Goal: Communication & Community: Participate in discussion

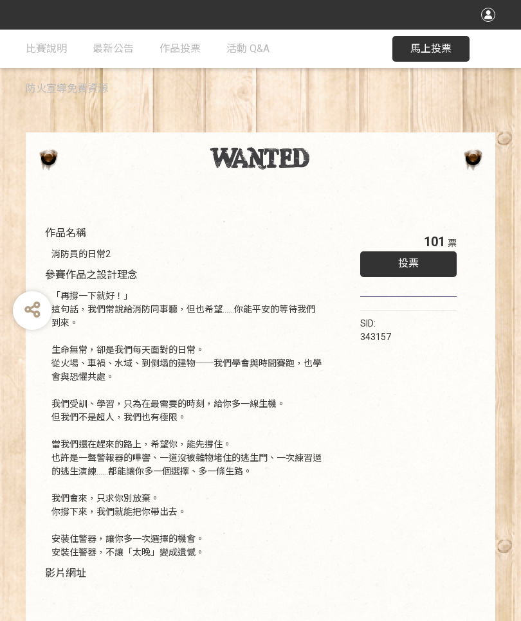
click at [44, 152] on div at bounding box center [261, 158] width 444 height 26
click at [175, 42] on link "作品投票" at bounding box center [180, 49] width 41 height 39
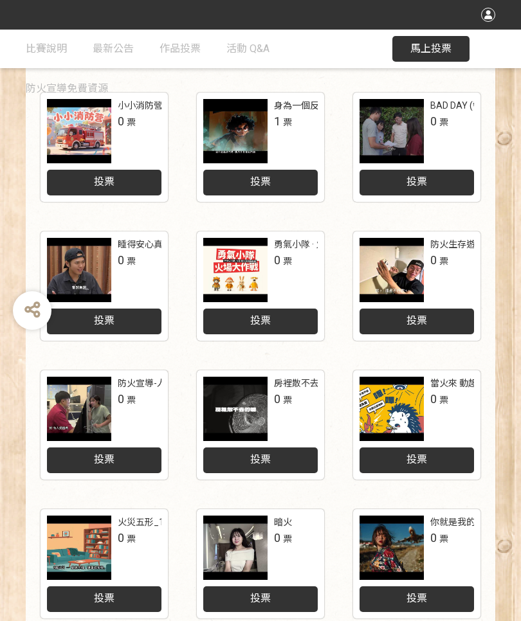
scroll to position [453, 0]
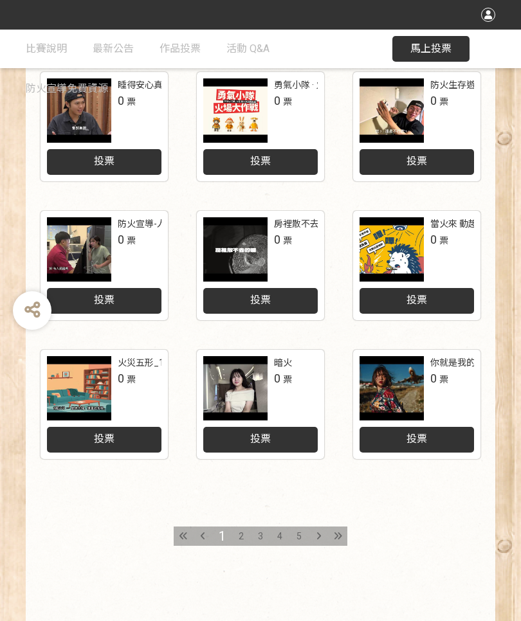
click at [460, 442] on div "投票" at bounding box center [417, 440] width 115 height 26
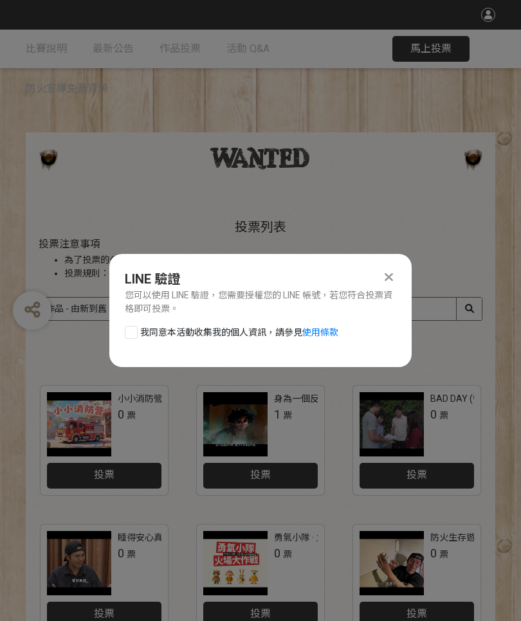
scroll to position [0, 0]
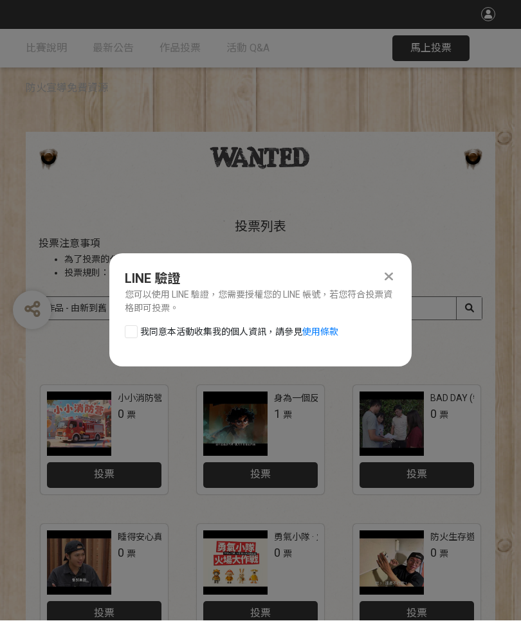
click at [400, 273] on div "LINE 驗證 您可以使用 LINE 驗證，您需要授權您的 LINE 帳號，若您符合投票資格即可投票。" at bounding box center [260, 293] width 302 height 46
click at [386, 272] on icon at bounding box center [389, 277] width 8 height 13
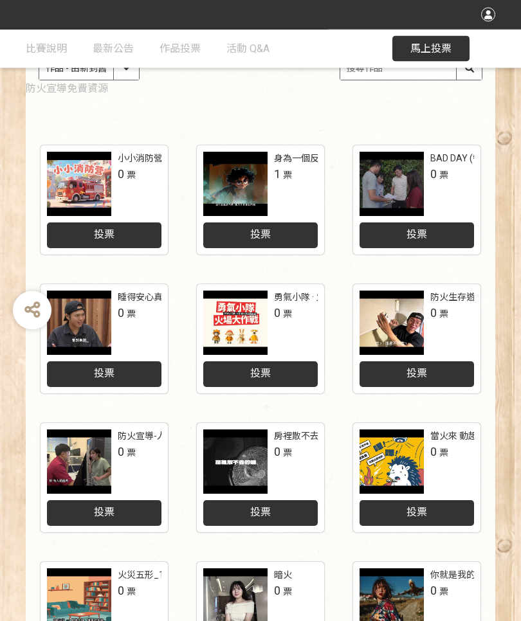
scroll to position [142, 0]
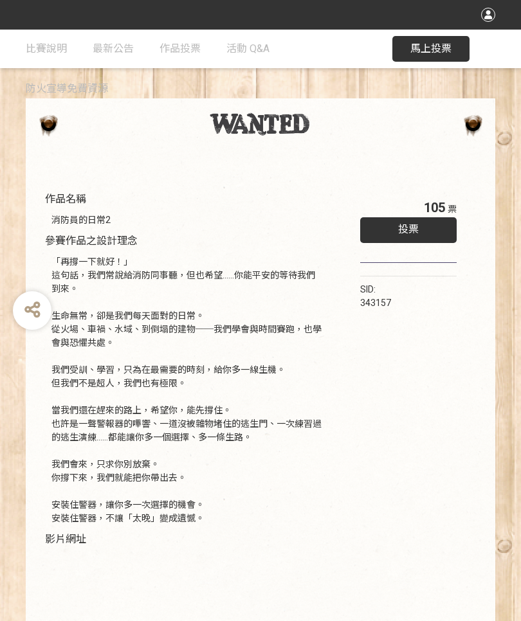
scroll to position [38, 0]
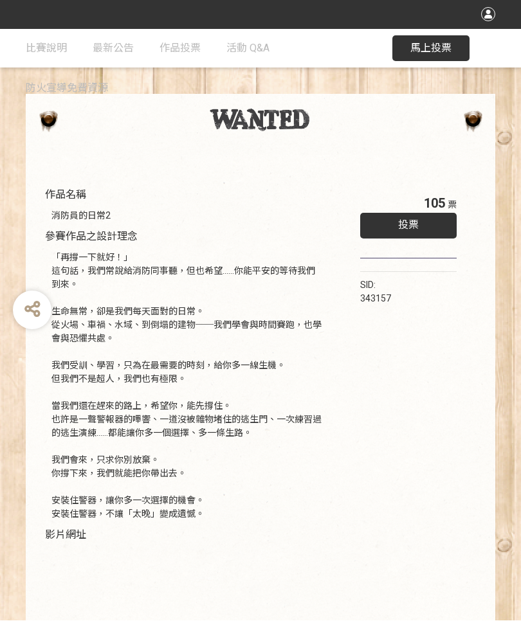
click at [404, 228] on span "投票" at bounding box center [408, 225] width 21 height 12
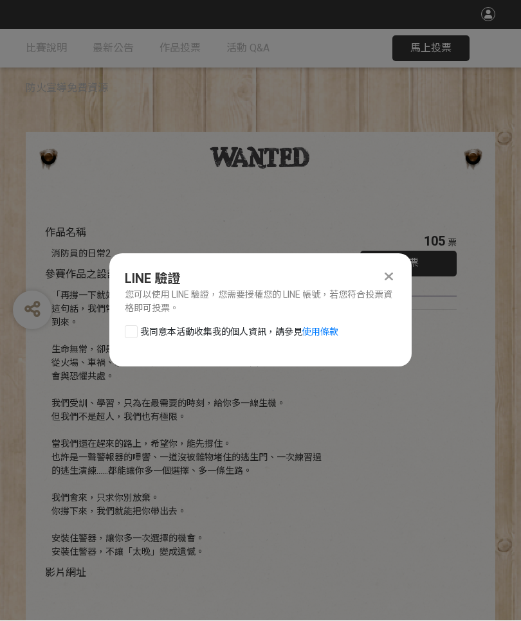
scroll to position [0, 0]
click at [389, 271] on icon at bounding box center [389, 277] width 8 height 13
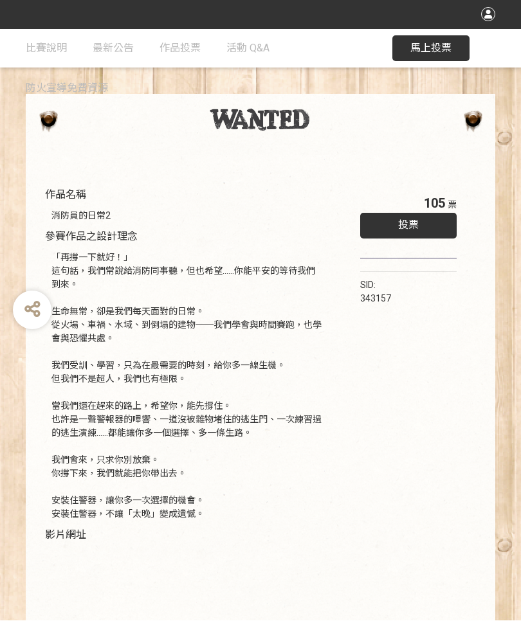
scroll to position [39, 0]
click at [439, 48] on span "馬上投票" at bounding box center [430, 48] width 41 height 12
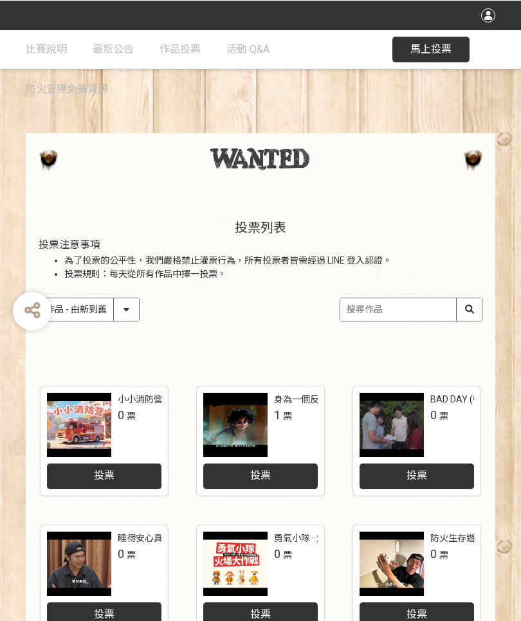
scroll to position [39, 0]
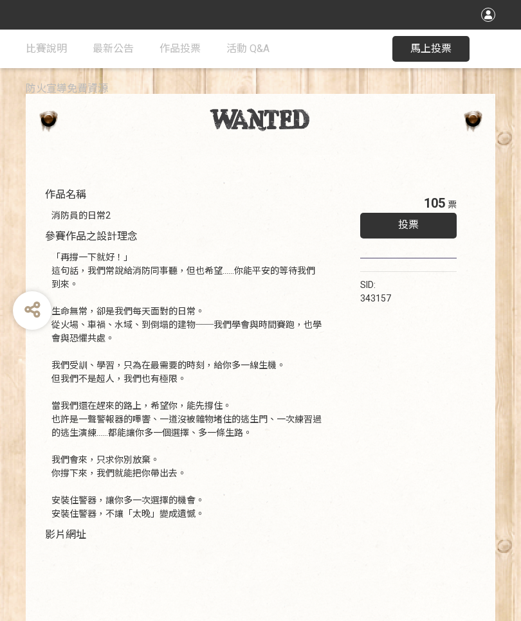
click at [434, 221] on div "投票" at bounding box center [408, 226] width 97 height 26
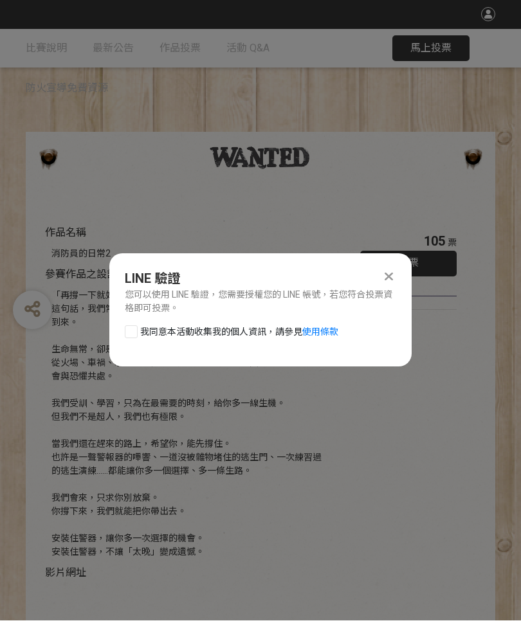
click at [135, 334] on div at bounding box center [131, 332] width 13 height 13
checkbox input "true"
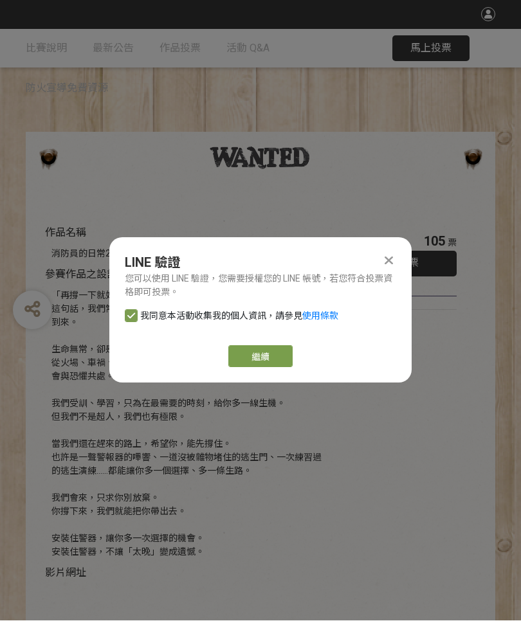
click at [283, 351] on link "繼續" at bounding box center [260, 357] width 64 height 22
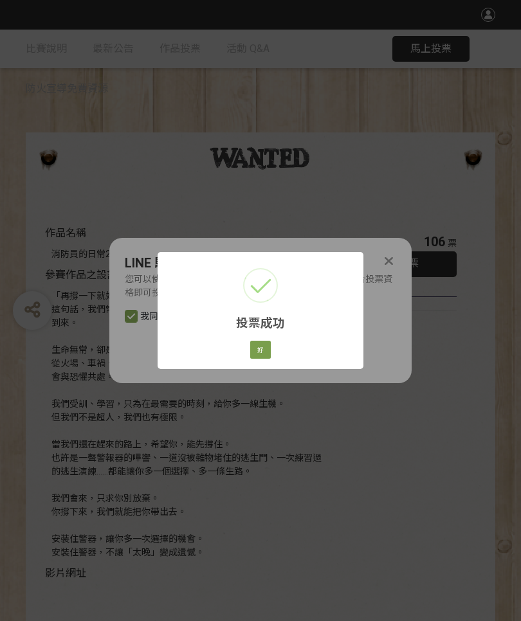
click at [391, 261] on div "投票成功 × 好 Cancel" at bounding box center [260, 310] width 521 height 621
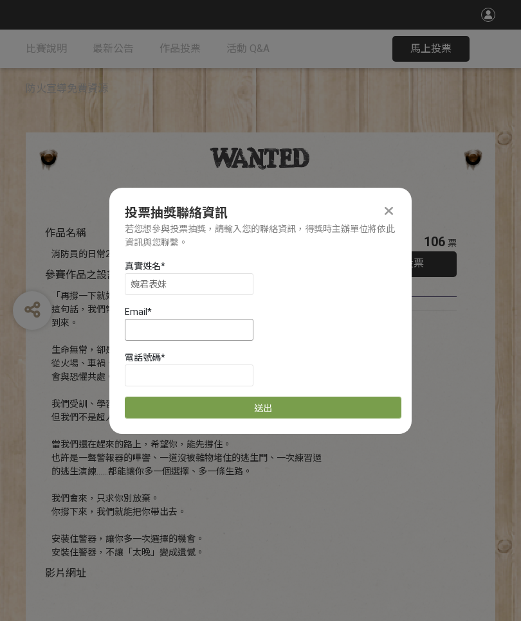
click at [192, 332] on input at bounding box center [189, 330] width 129 height 22
type input "sad138024@gmail.com"
click at [234, 374] on input at bounding box center [189, 376] width 129 height 22
click at [195, 286] on input "婉君表妹" at bounding box center [189, 284] width 129 height 22
type input "婉"
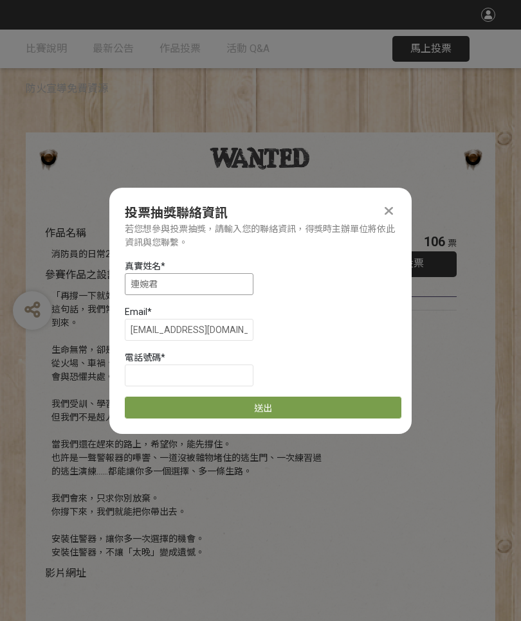
type input "連婉君"
click at [201, 373] on input at bounding box center [189, 376] width 129 height 22
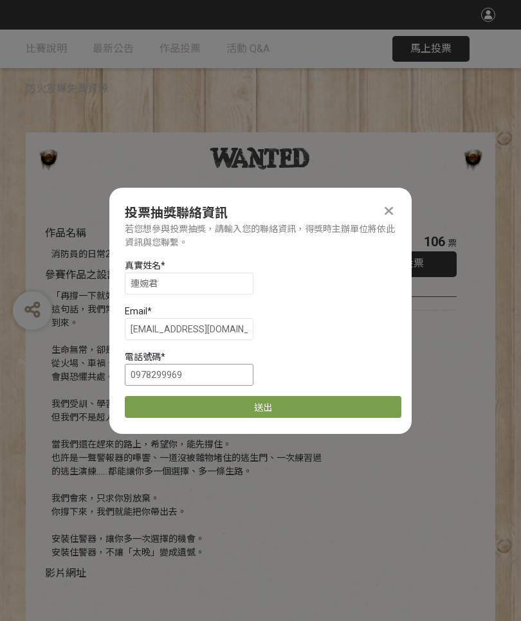
scroll to position [1, 0]
type input "0978299969"
click at [290, 401] on button "送出" at bounding box center [263, 407] width 277 height 22
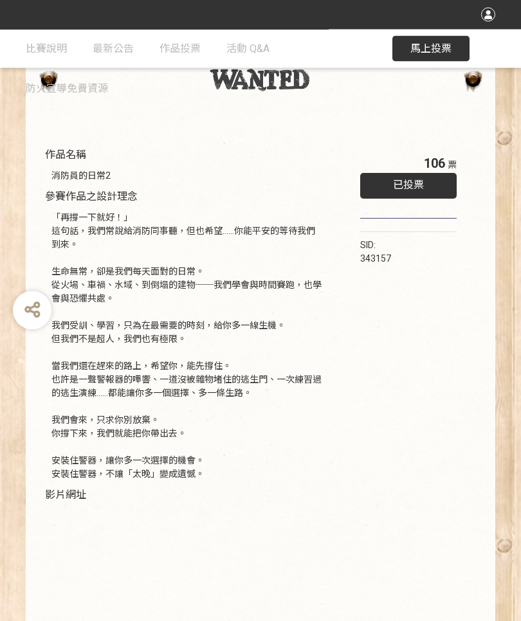
scroll to position [0, 0]
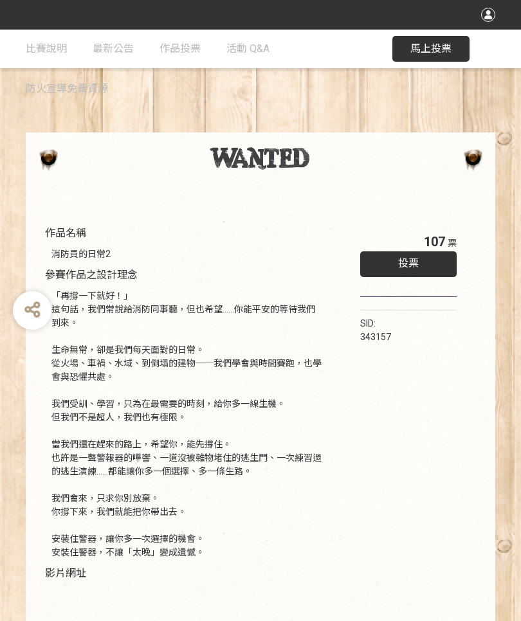
click at [186, 35] on link "作品投票" at bounding box center [180, 49] width 41 height 39
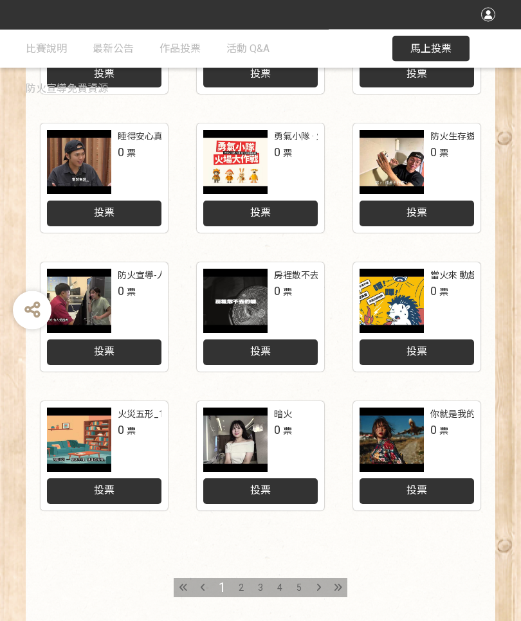
scroll to position [401, 0]
click at [241, 587] on span "2" at bounding box center [241, 588] width 5 height 10
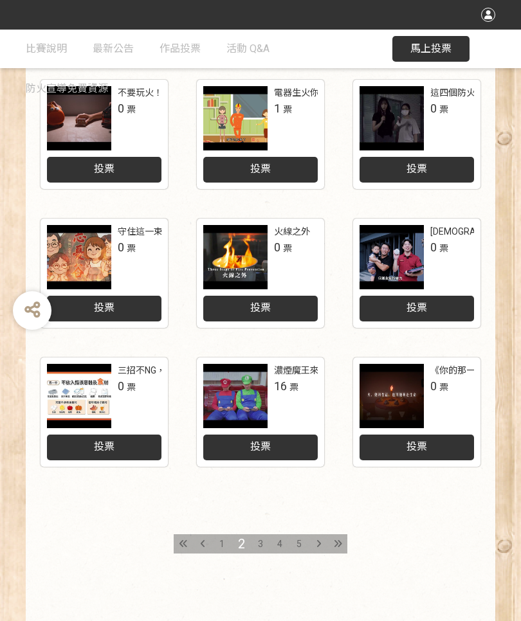
scroll to position [453, 0]
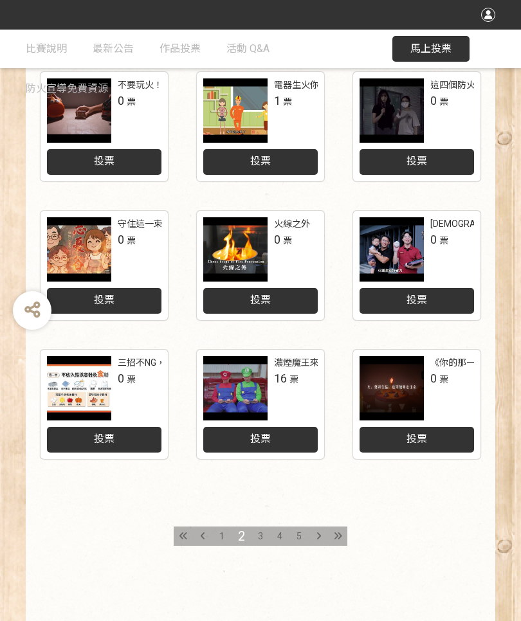
click at [260, 539] on span "3" at bounding box center [260, 536] width 5 height 10
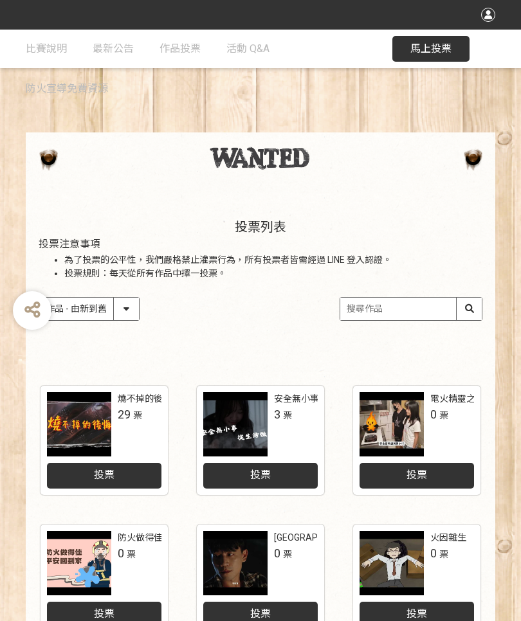
click at [116, 423] on div at bounding box center [82, 424] width 71 height 64
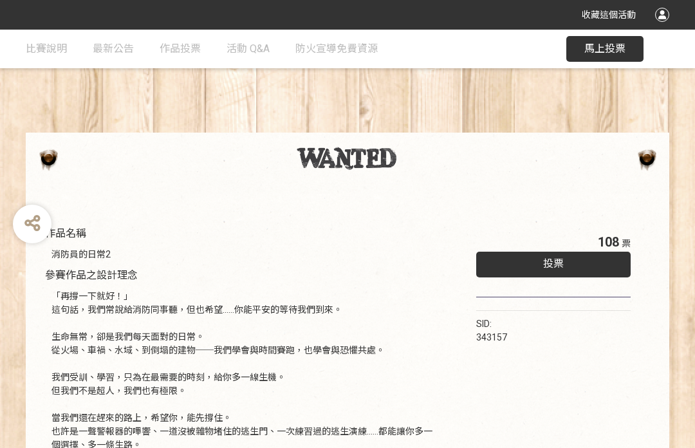
click at [178, 55] on link "作品投票" at bounding box center [180, 49] width 41 height 39
